Goal: Task Accomplishment & Management: Manage account settings

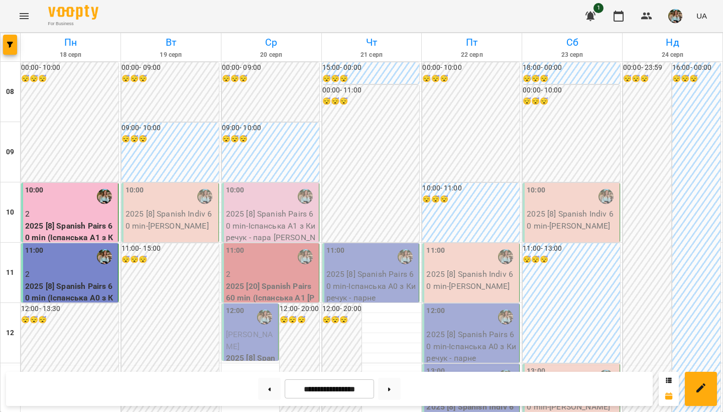
scroll to position [593, 0]
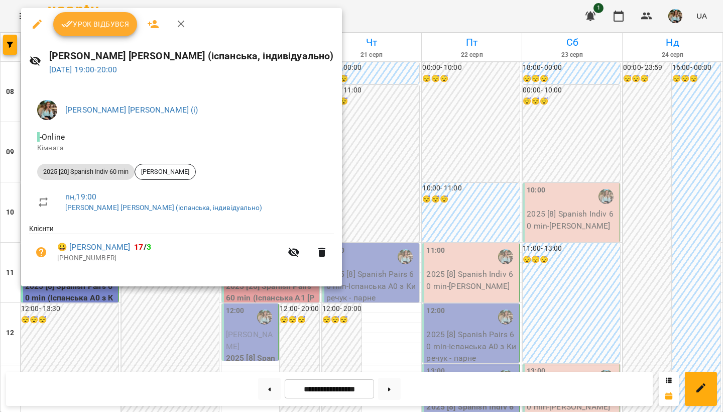
click at [97, 21] on span "Урок відбувся" at bounding box center [95, 24] width 68 height 12
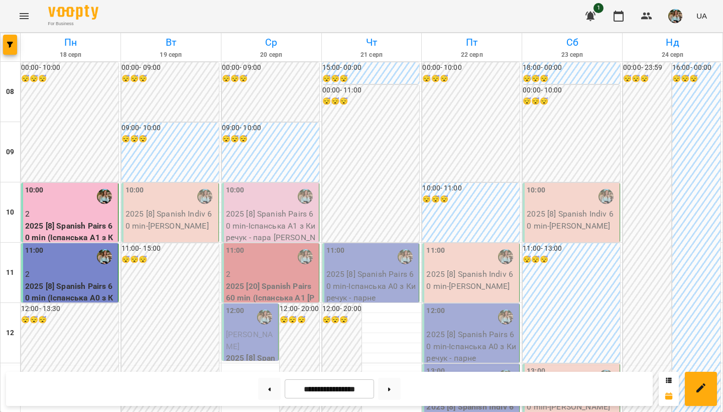
scroll to position [599, 0]
click at [680, 14] on img "button" at bounding box center [675, 16] width 14 height 14
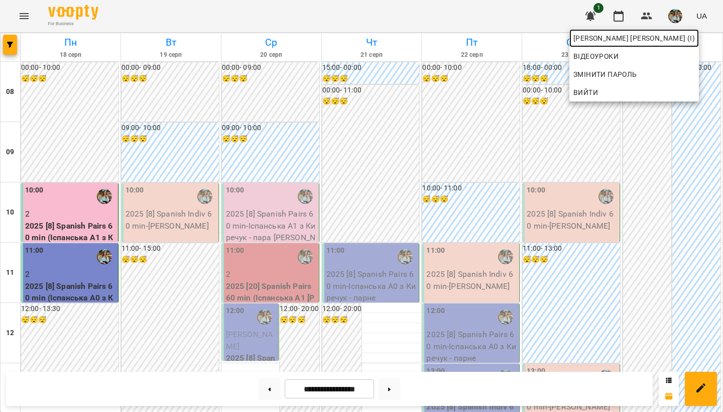
click at [667, 40] on span "Киречук Валерія Володимирівна (і)" at bounding box center [635, 38] width 122 height 12
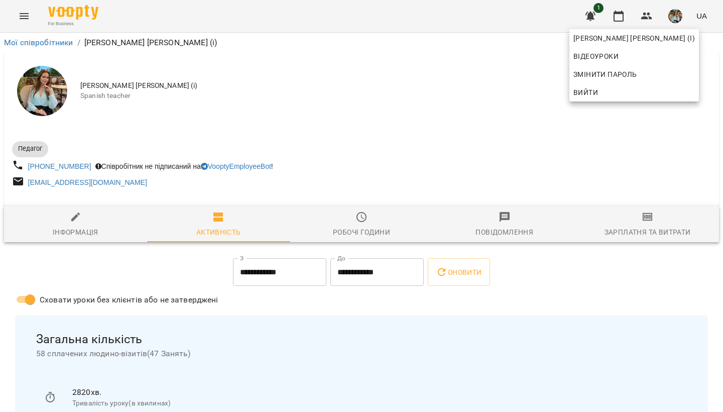
click at [384, 148] on div at bounding box center [361, 206] width 723 height 412
